Goal: Use online tool/utility: Utilize a website feature to perform a specific function

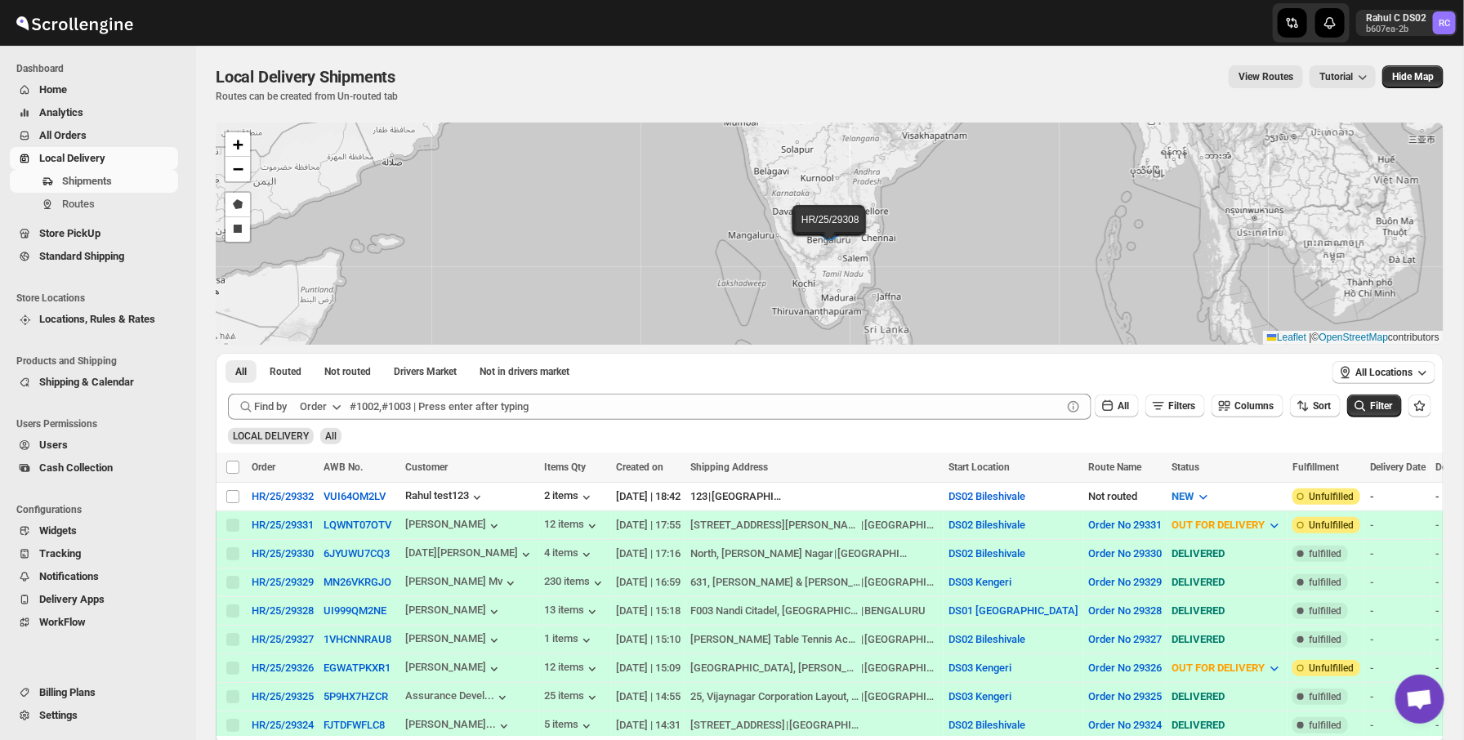
click at [98, 523] on span "Widgets" at bounding box center [107, 531] width 136 height 16
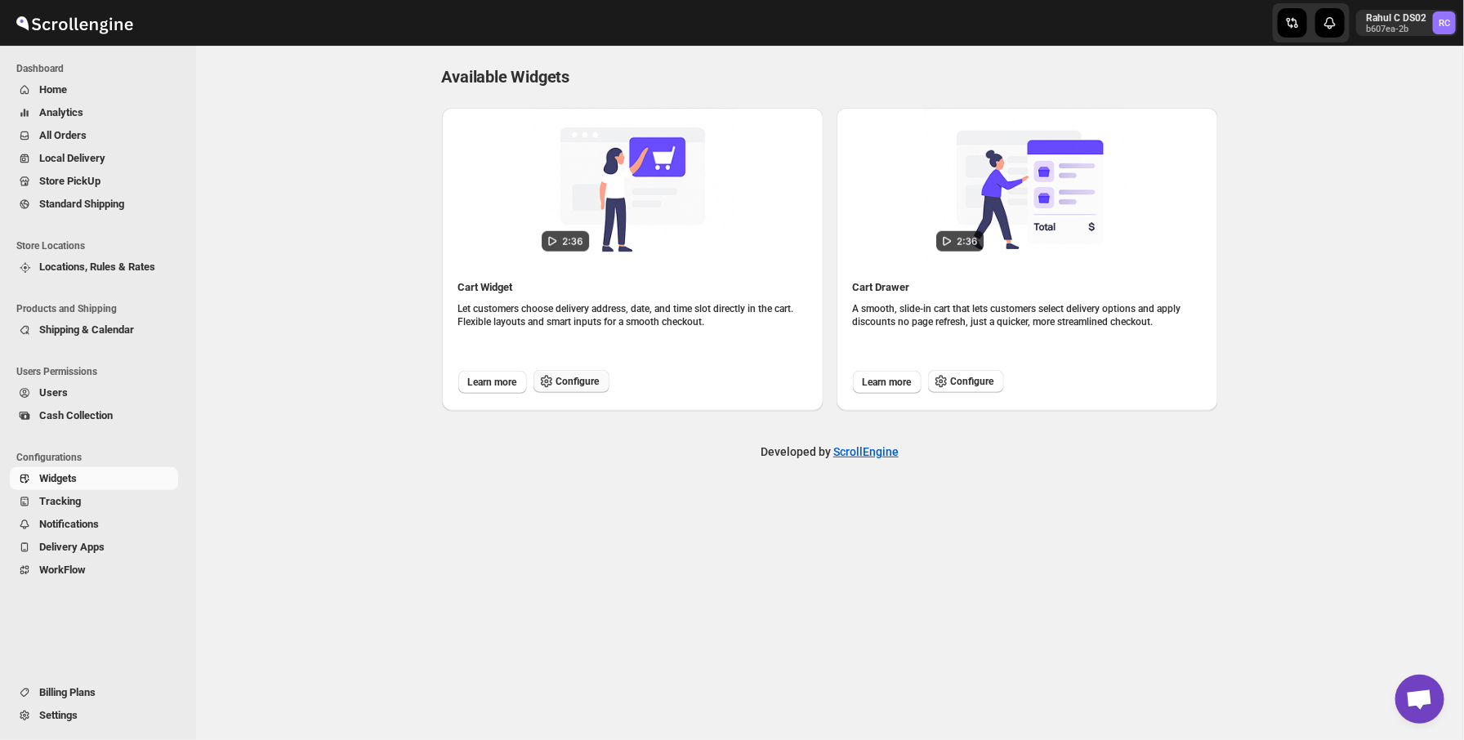
click at [570, 390] on button "Configure" at bounding box center [572, 381] width 76 height 23
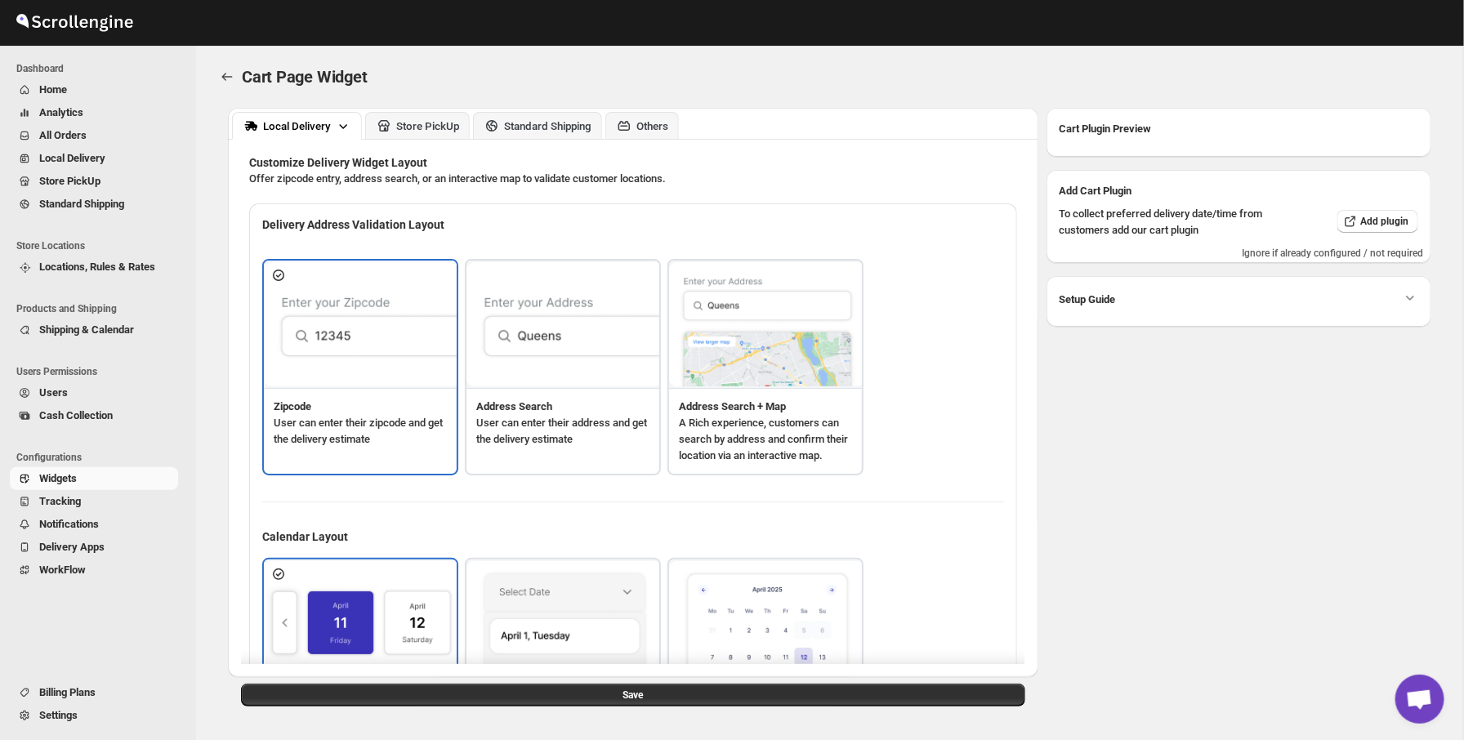
type textarea "Enter Your Zip Code"
type textarea "ZIP Code"
type textarea "Check"
type textarea "<span style="color: #328616; font-weight: bold;"> Enter your address or drop th…"
type textarea "Type address to search"
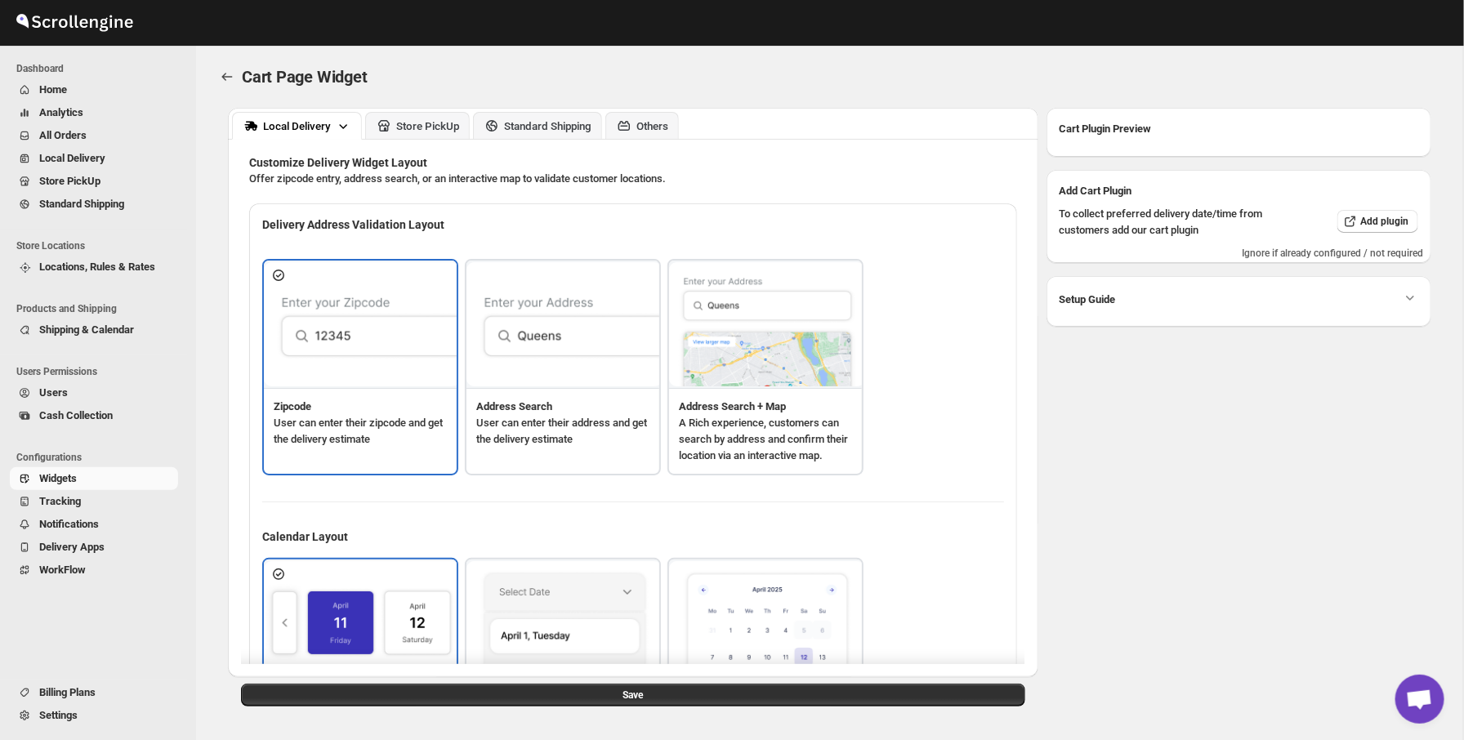
type textarea "Your order will be delivered to this location"
type textarea "<span style="color: #FF6B6B; font-weight: bold;"> Sorry, we don't deliver to yo…"
type textarea "Select a date."
type textarea "Select preferred time slot."
type textarea "Below items are not available for Local Delivery"
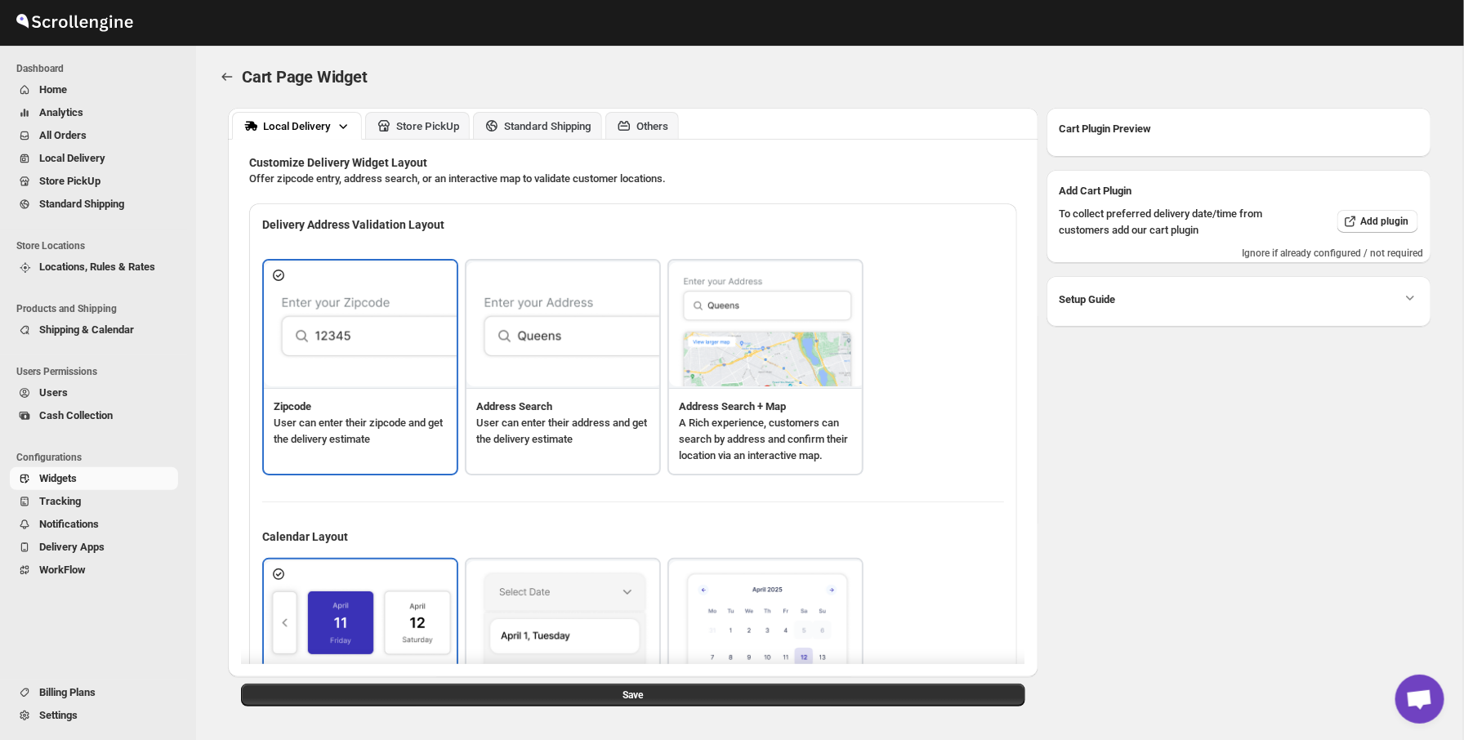
type textarea "Change delivery method or remove these products to continue"
type textarea "Below items are out of stock"
type textarea "Please remove out of stock product from cart to continue."
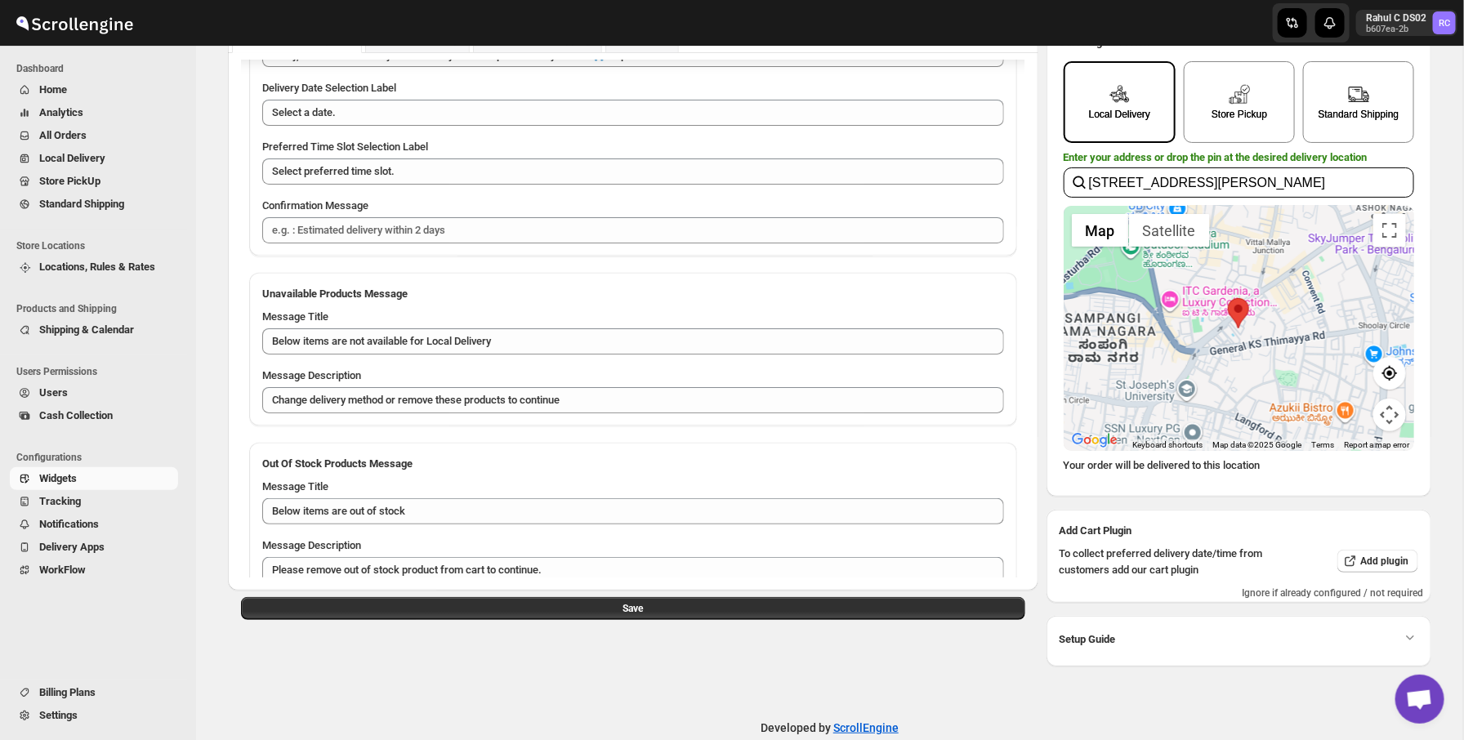
scroll to position [1481, 0]
